Goal: Task Accomplishment & Management: Use online tool/utility

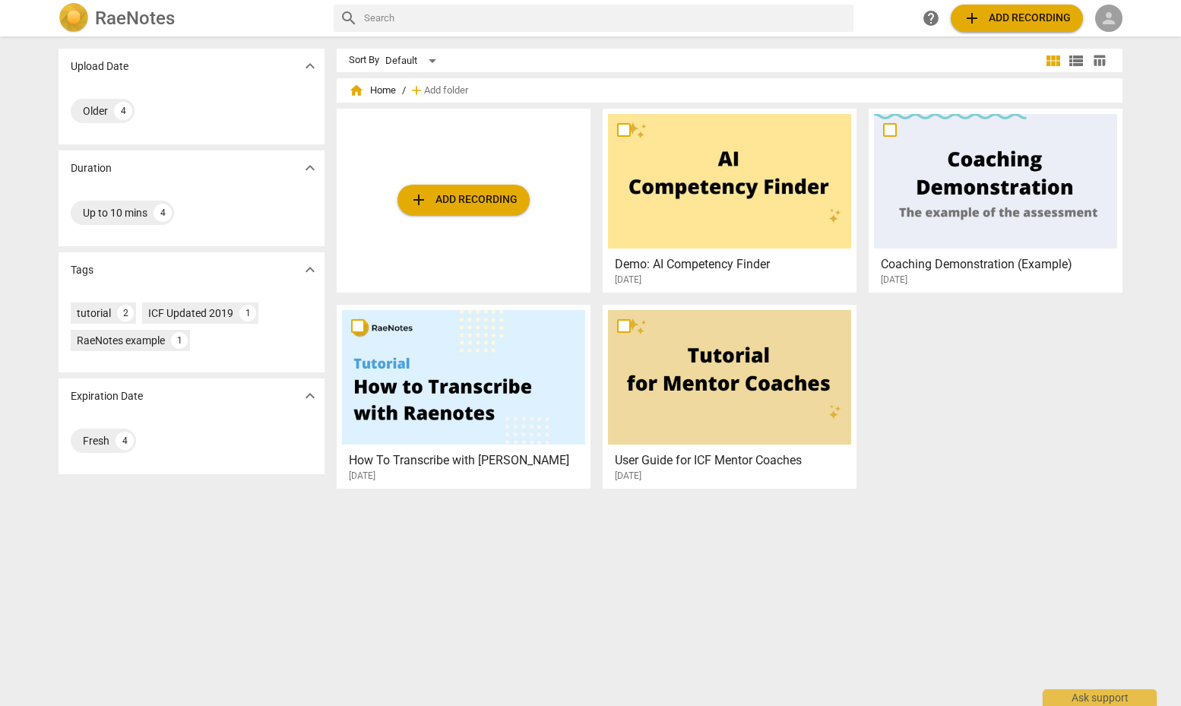
click at [1103, 14] on span "person" at bounding box center [1108, 18] width 18 height 18
click at [1127, 36] on li "Login" at bounding box center [1122, 36] width 55 height 36
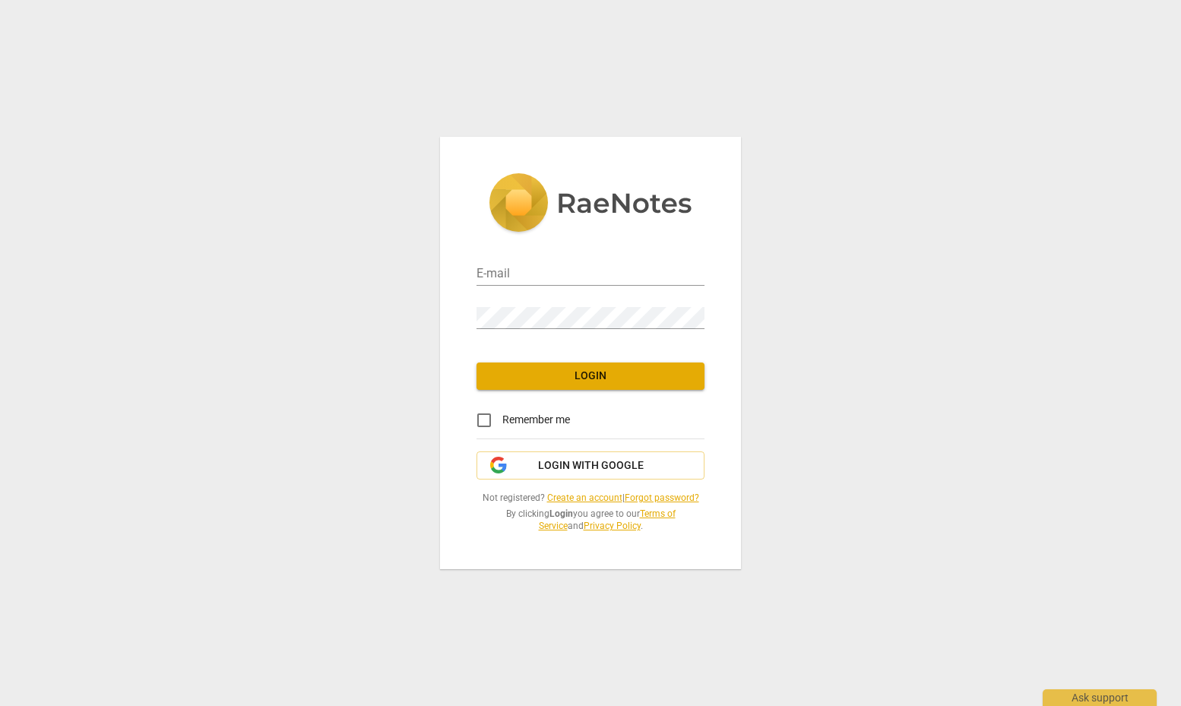
type input "[EMAIL_ADDRESS][DOMAIN_NAME]"
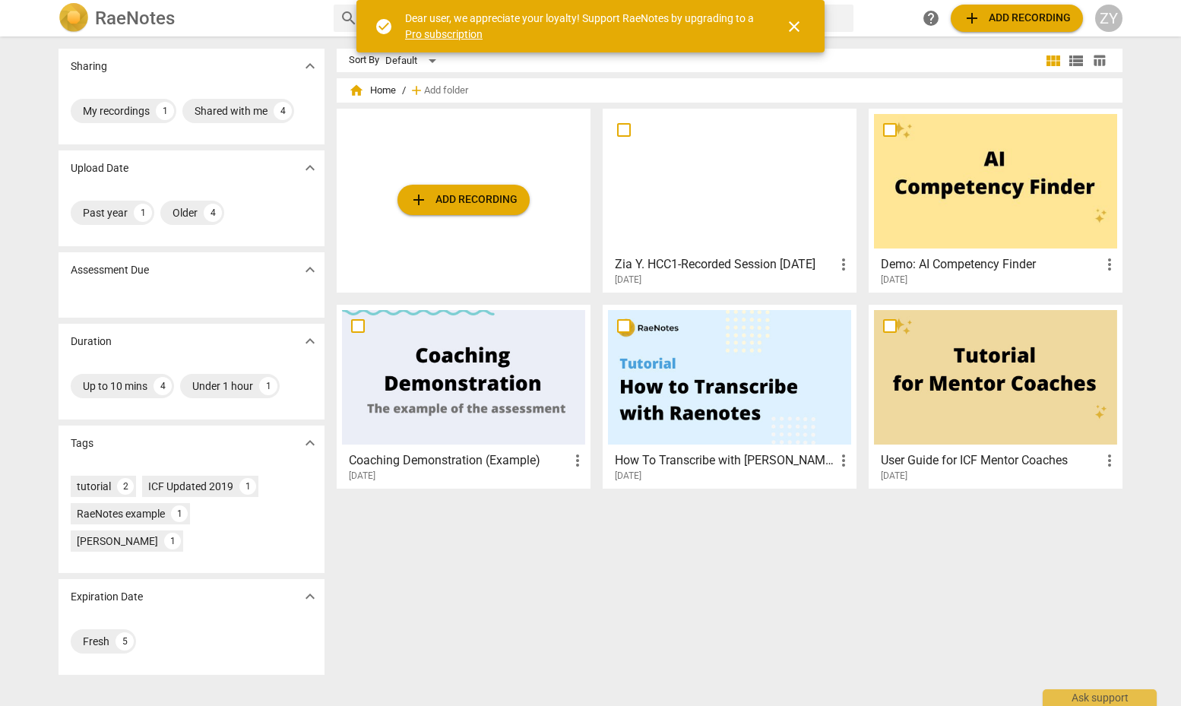
click at [452, 195] on span "add Add recording" at bounding box center [463, 200] width 108 height 18
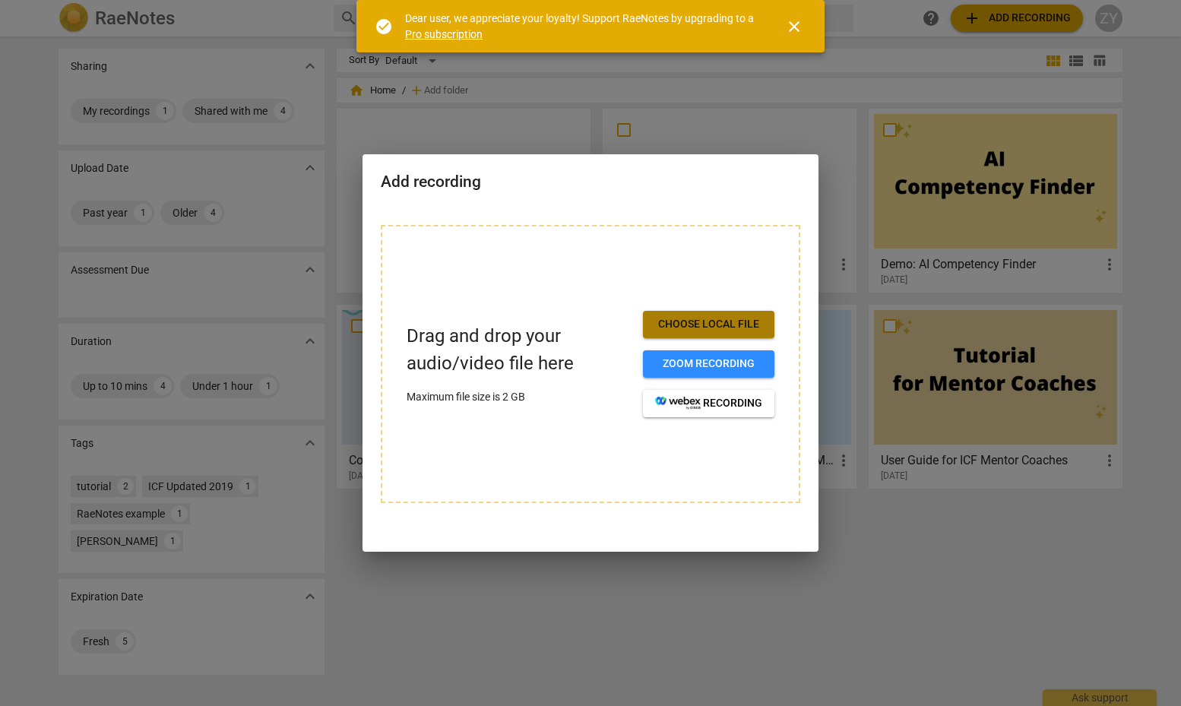
click at [721, 315] on button "Choose local file" at bounding box center [708, 324] width 131 height 27
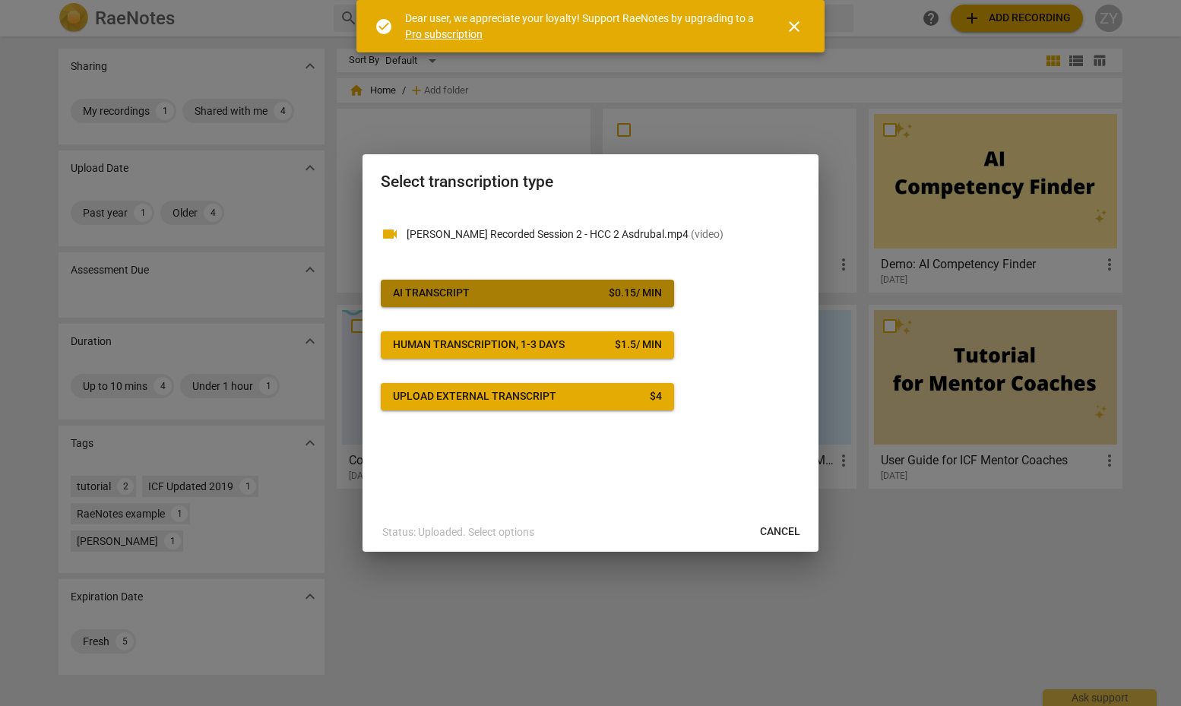
click at [546, 289] on span "AI Transcript $ 0.15 / min" at bounding box center [527, 293] width 269 height 15
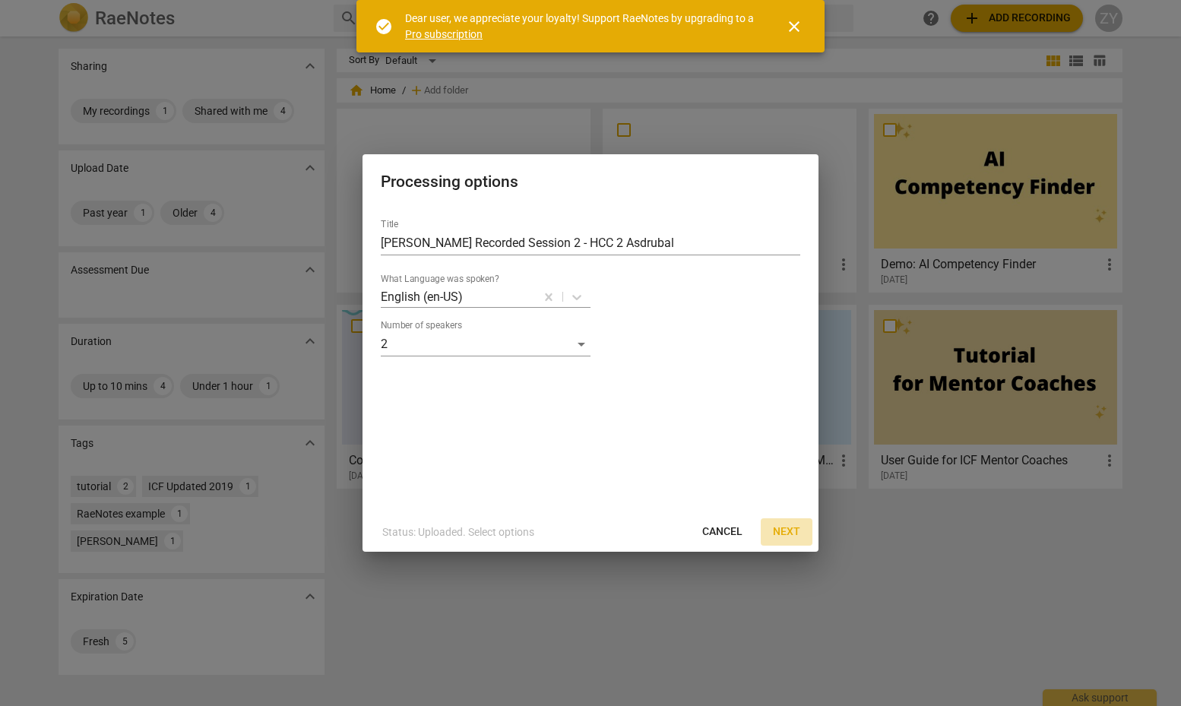
click at [783, 529] on span "Next" at bounding box center [786, 531] width 27 height 15
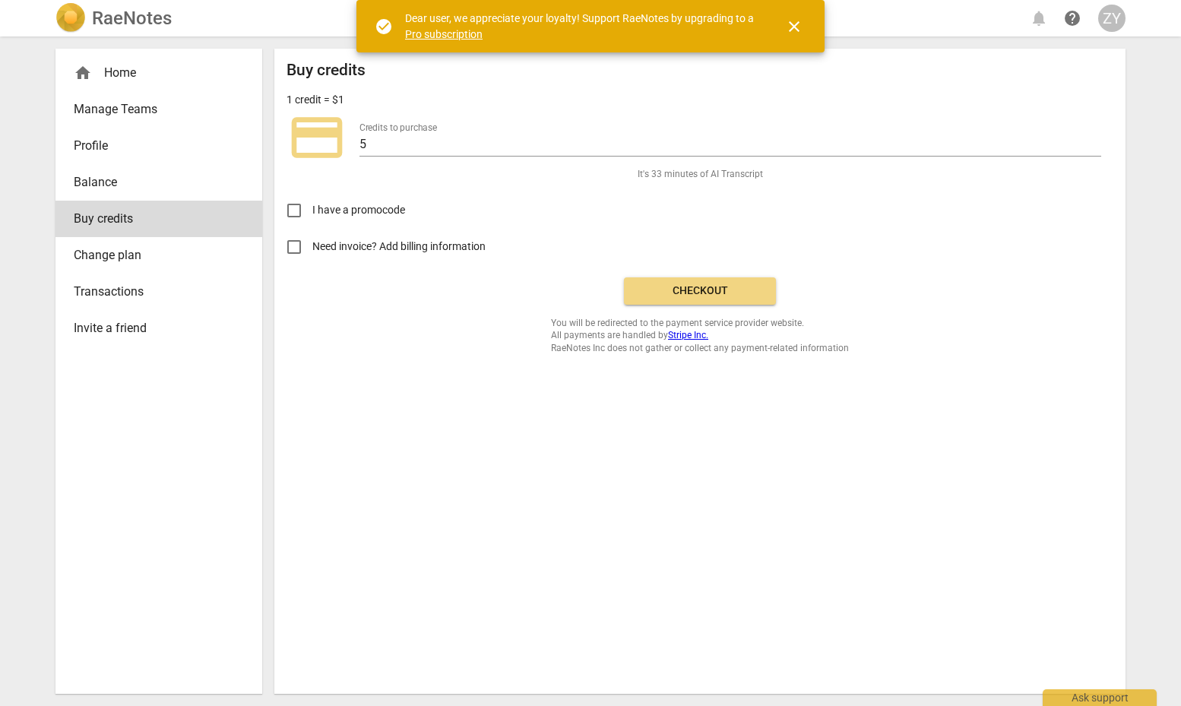
click at [792, 22] on span "close" at bounding box center [794, 26] width 18 height 18
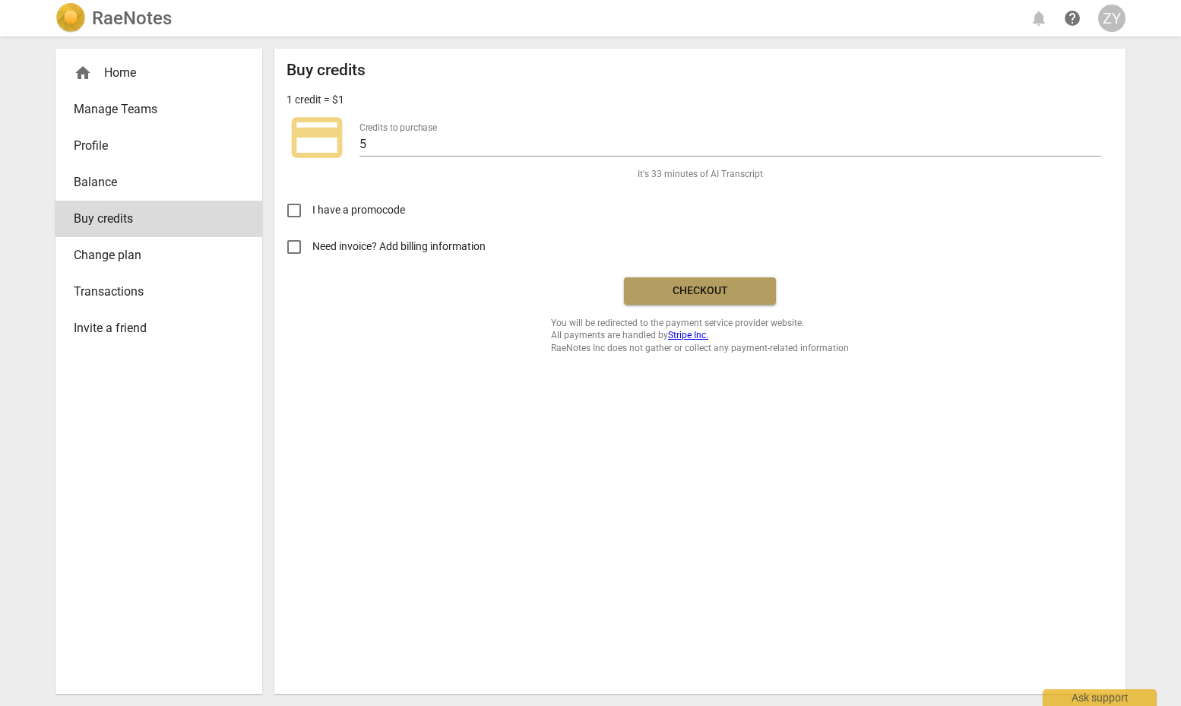
click at [702, 291] on span "Checkout" at bounding box center [700, 290] width 128 height 15
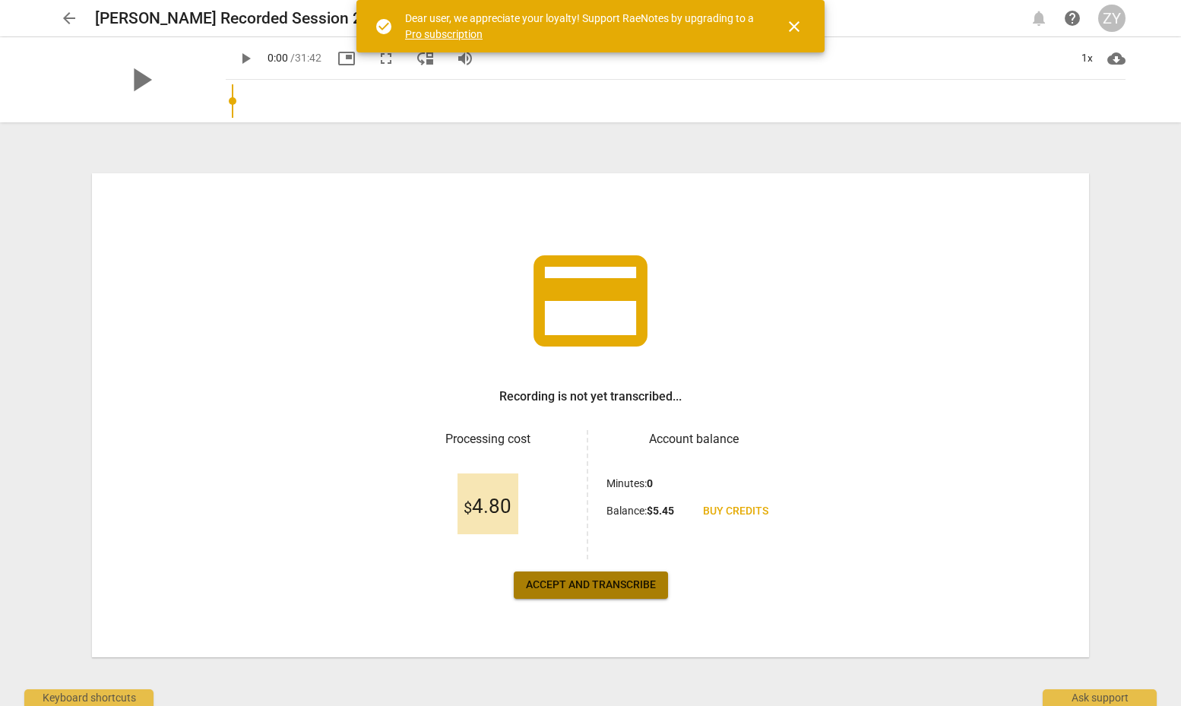
click at [602, 578] on span "Accept and transcribe" at bounding box center [591, 584] width 130 height 15
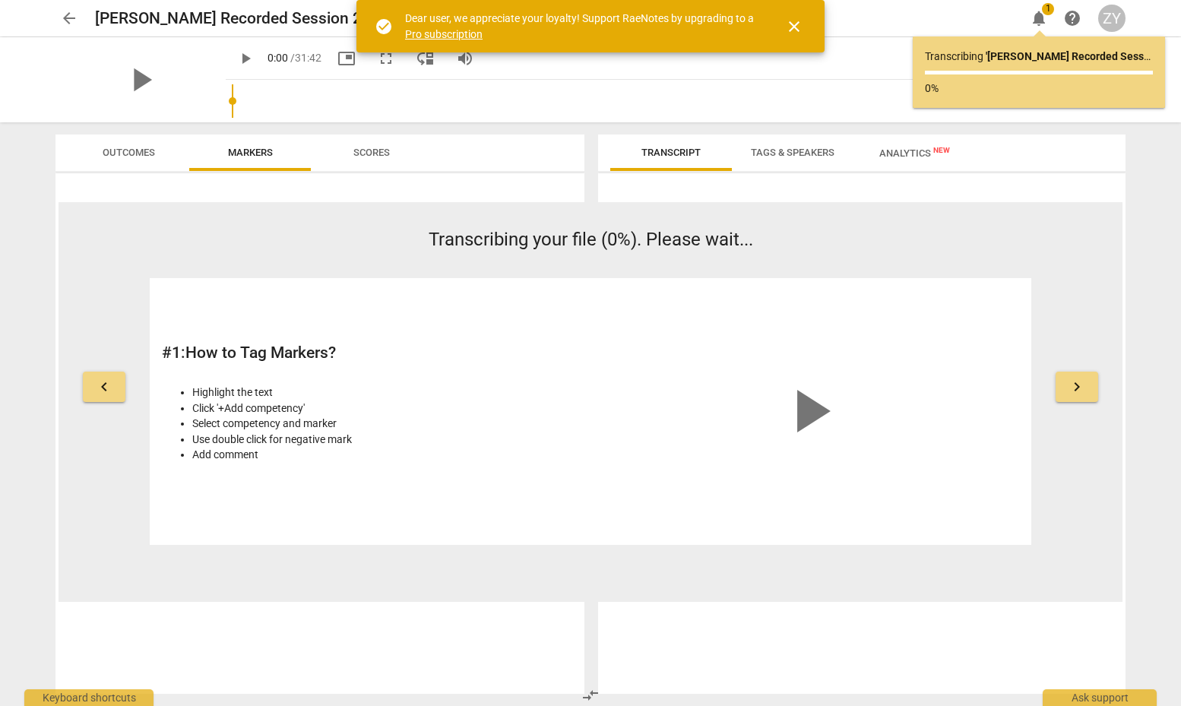
click at [792, 24] on span "close" at bounding box center [794, 26] width 18 height 18
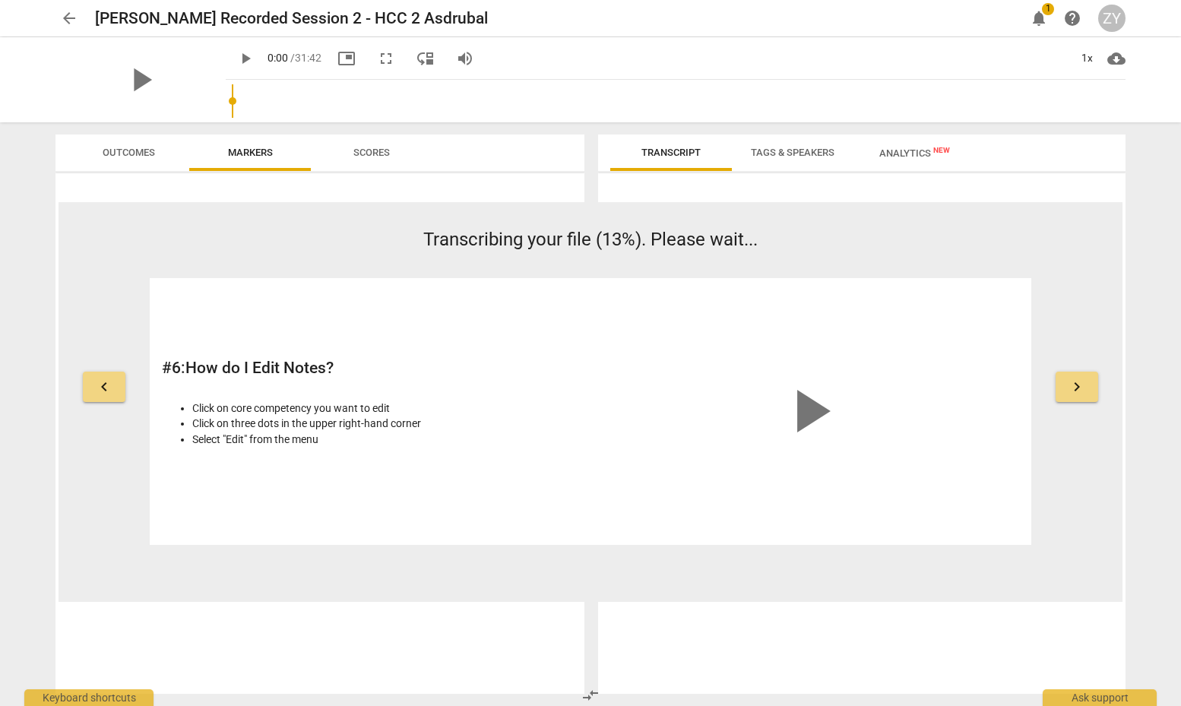
click at [808, 150] on span "Tags & Speakers" at bounding box center [793, 152] width 84 height 11
click at [667, 150] on span "Transcript" at bounding box center [670, 152] width 59 height 11
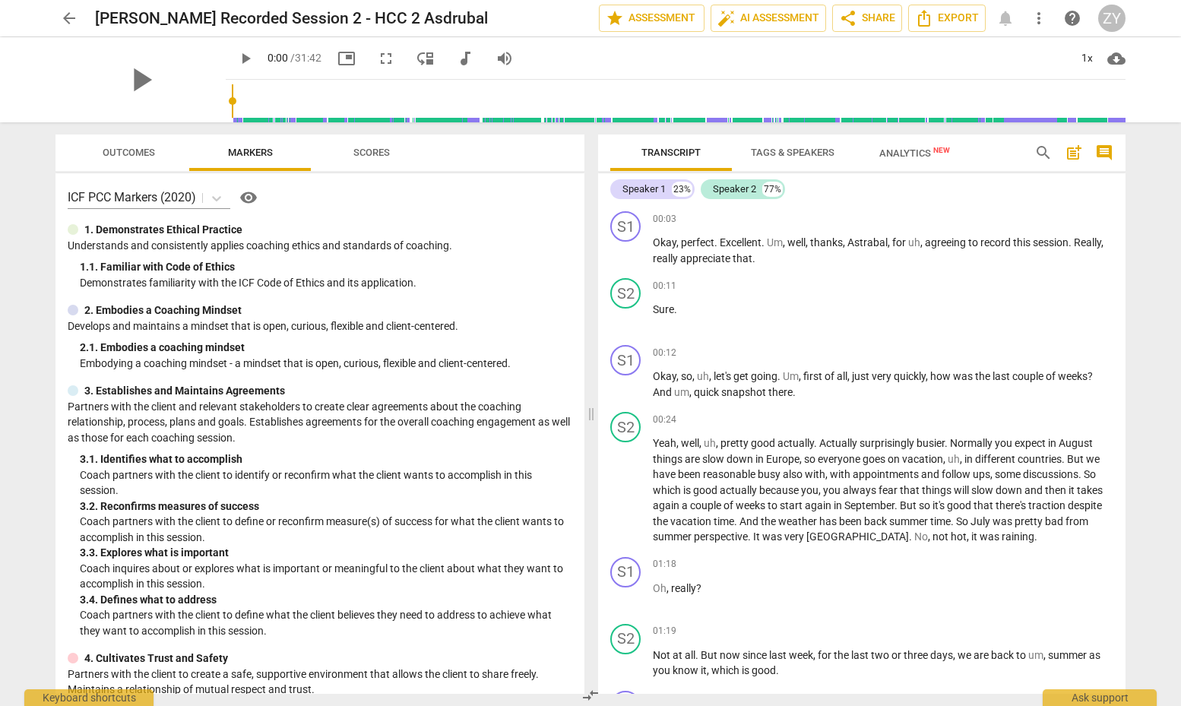
click at [788, 150] on span "Tags & Speakers" at bounding box center [793, 152] width 84 height 11
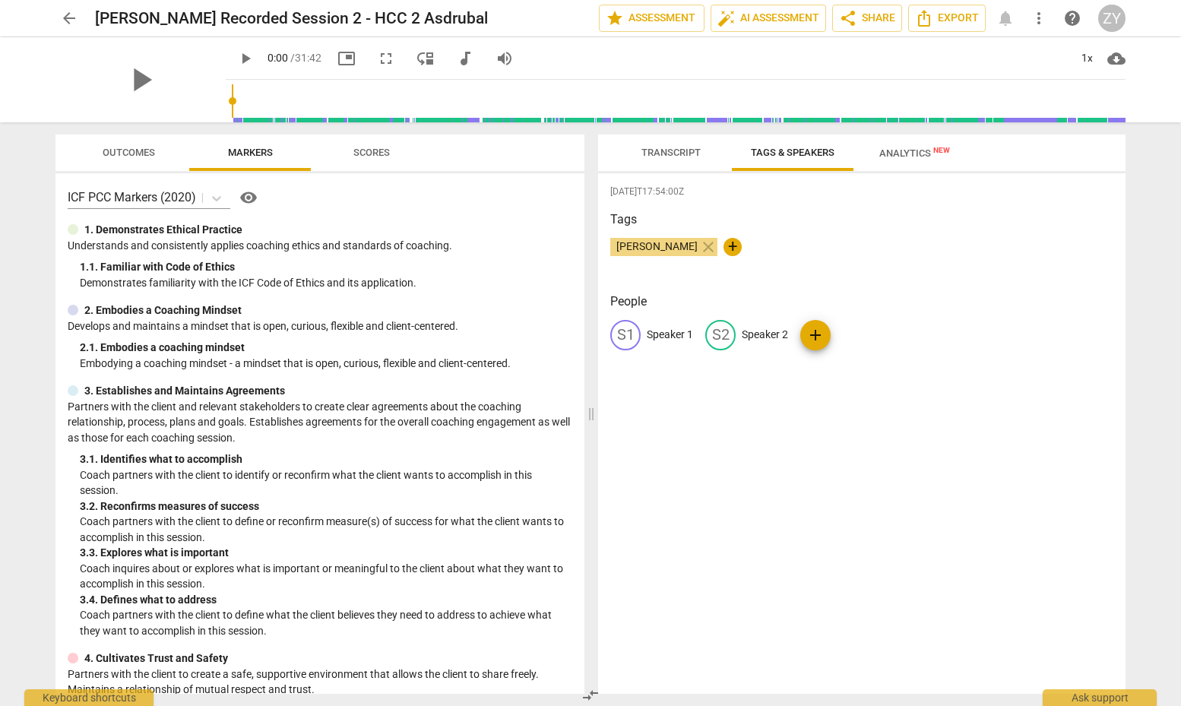
click at [681, 335] on p "Speaker 1" at bounding box center [669, 335] width 46 height 16
type input "[PERSON_NAME]"
click at [860, 330] on p "Speaker 2" at bounding box center [863, 335] width 46 height 16
type input "Asdrubal P."
click at [940, 337] on span "add" at bounding box center [949, 335] width 18 height 18
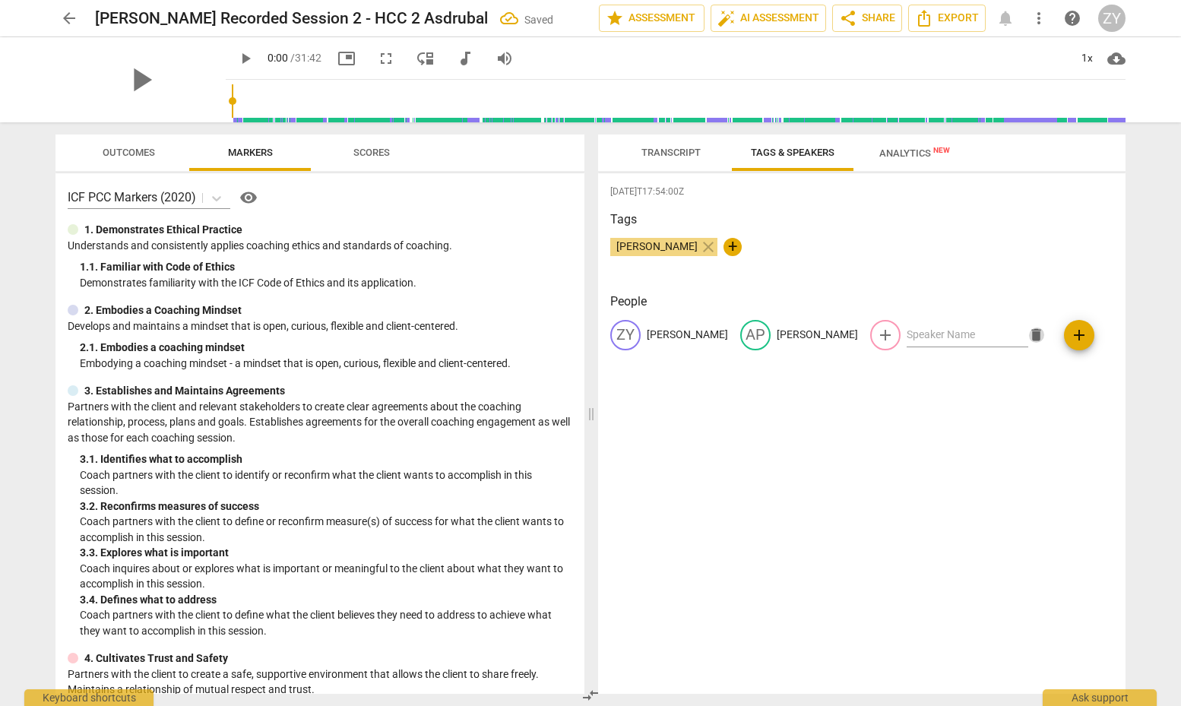
click at [1028, 333] on span "delete" at bounding box center [1036, 335] width 16 height 16
click at [663, 147] on span "Transcript" at bounding box center [670, 152] width 59 height 11
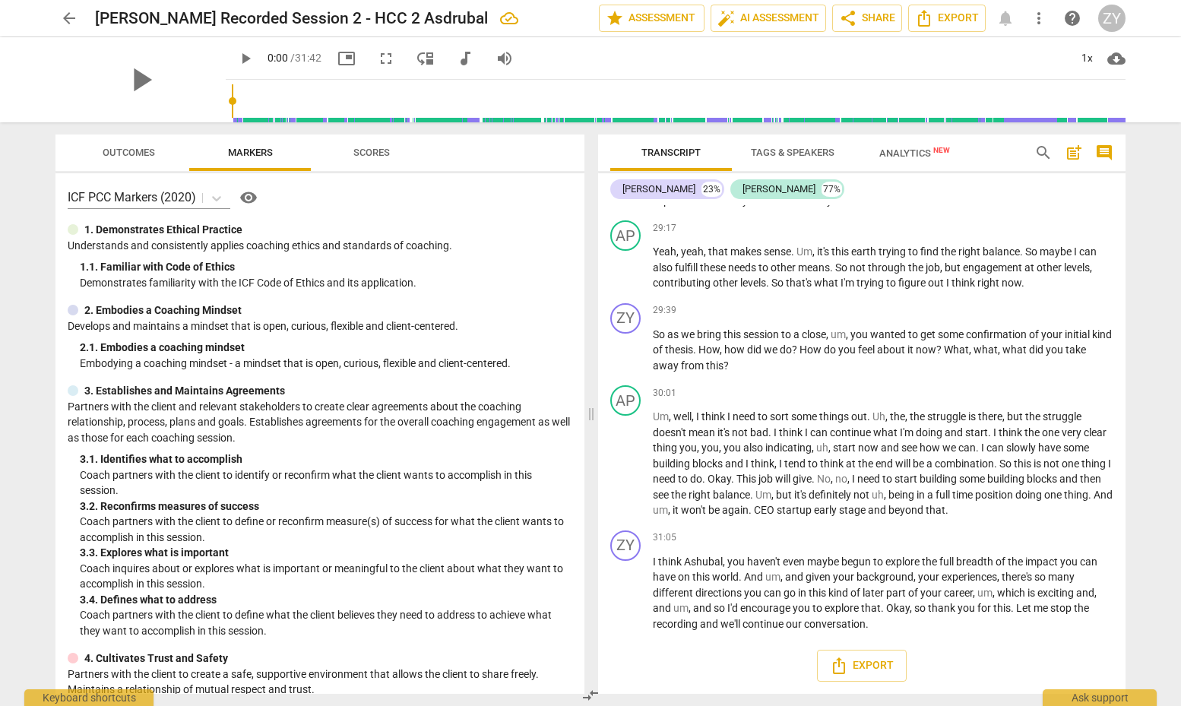
scroll to position [9855, 0]
click at [869, 665] on span "Export" at bounding box center [862, 665] width 64 height 18
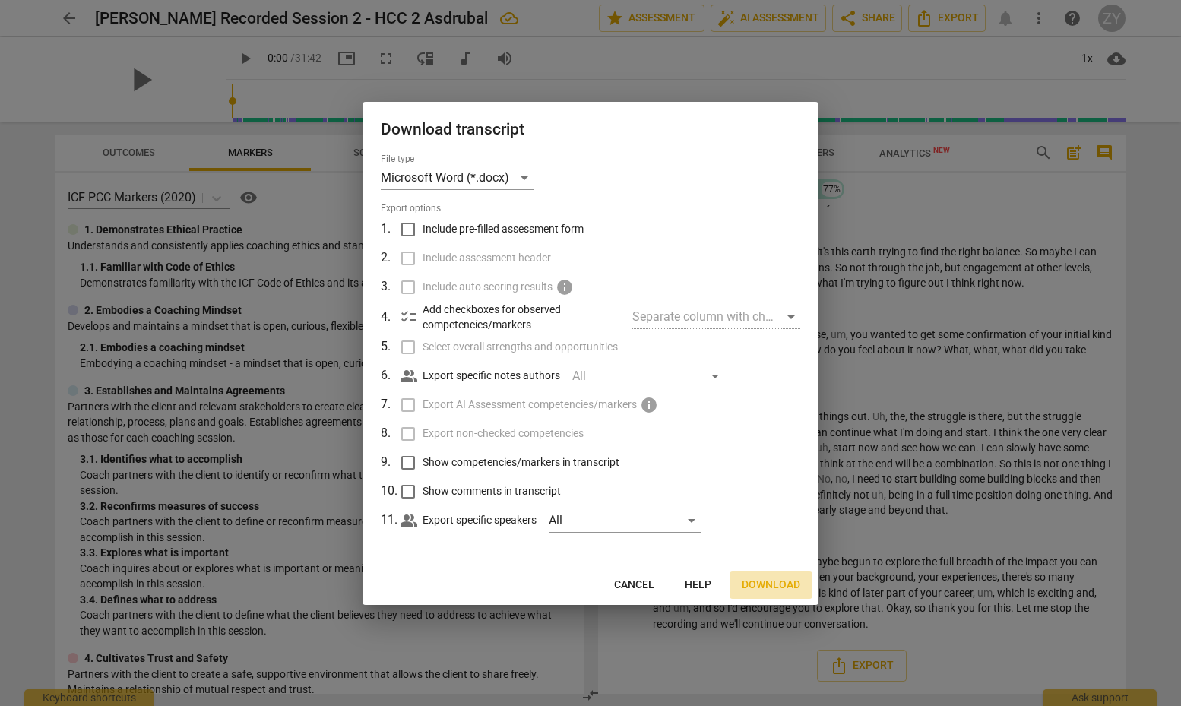
click at [780, 583] on span "Download" at bounding box center [770, 584] width 58 height 15
